Goal: Transaction & Acquisition: Purchase product/service

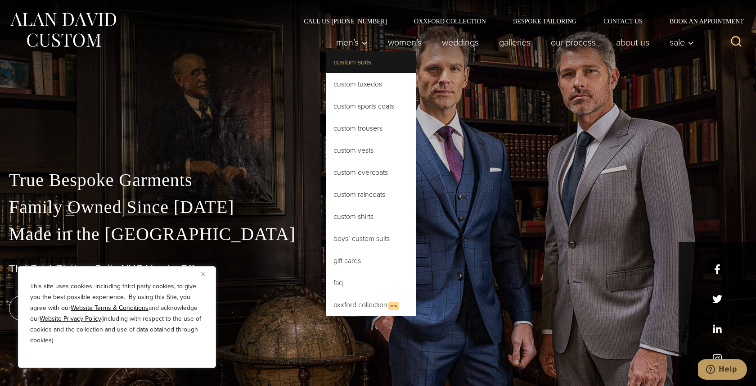
click at [344, 64] on link "Custom Suits" at bounding box center [371, 62] width 90 height 22
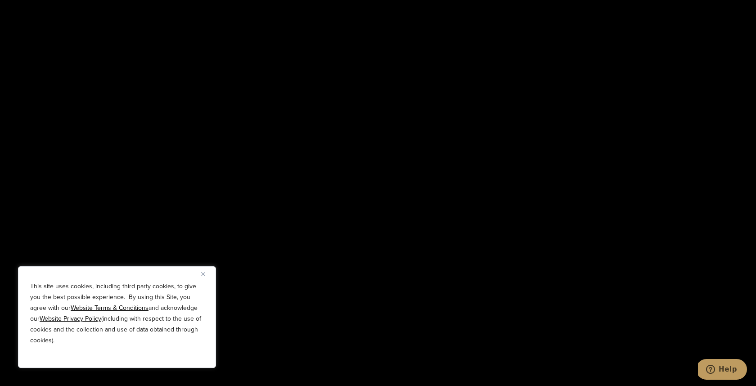
scroll to position [1726, 0]
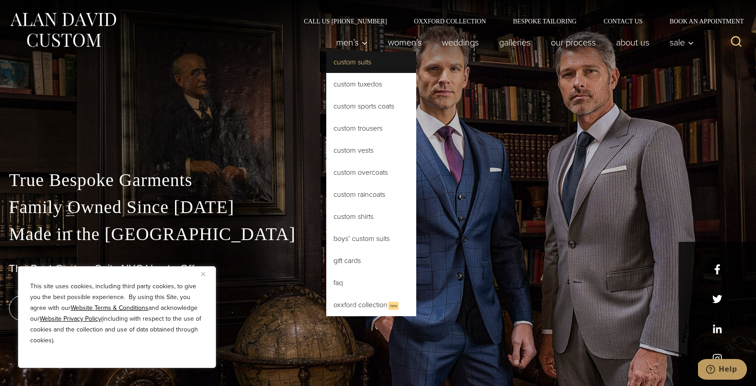
click at [365, 58] on link "Custom Suits" at bounding box center [371, 62] width 90 height 22
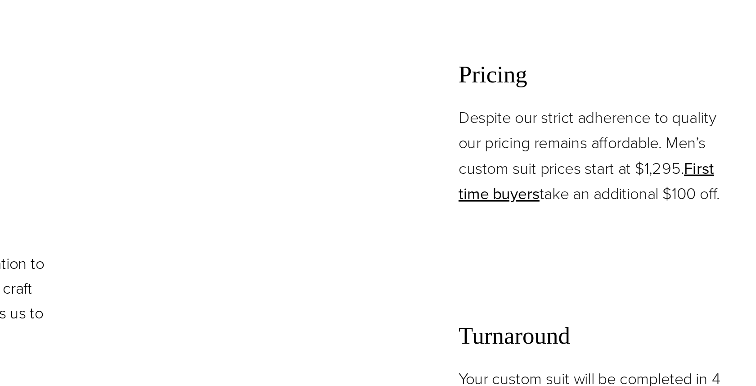
scroll to position [804, 0]
